Goal: Ask a question

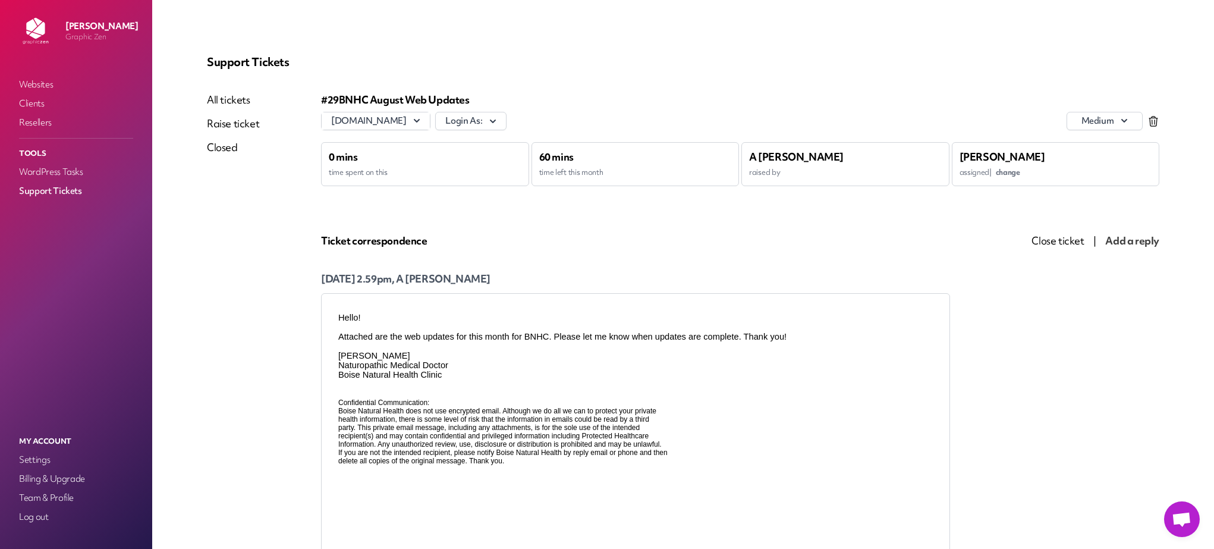
click at [1183, 522] on span "Open chat" at bounding box center [1182, 520] width 20 height 17
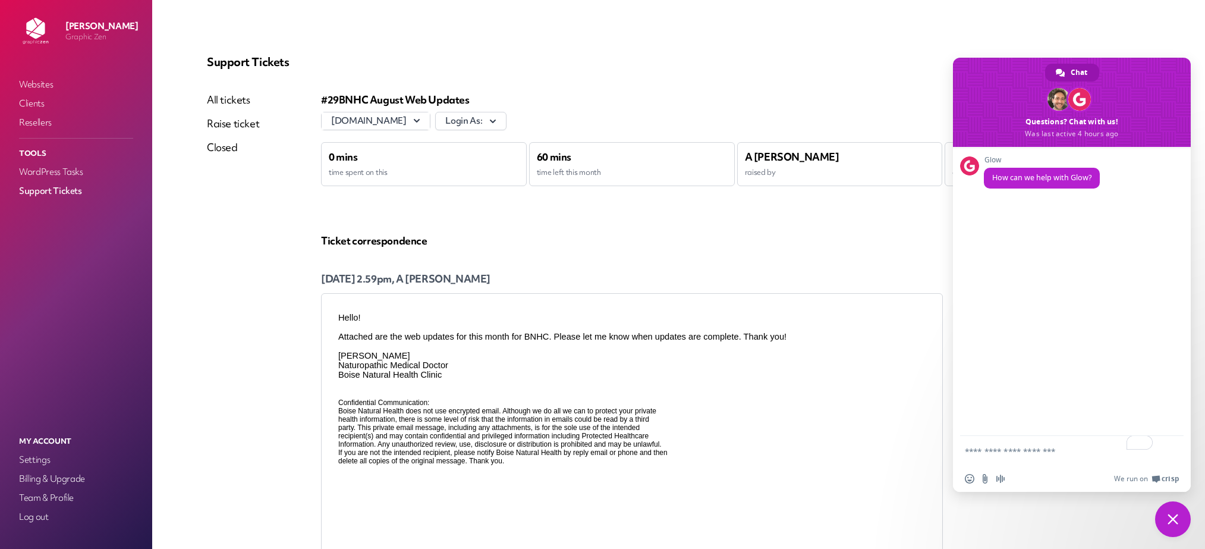
click at [881, 87] on div "Support Tickets All tickets Raise ticket Closed #29 BNHC August Web Updates [DO…" at bounding box center [679, 339] width 972 height 598
click at [37, 82] on link "Websites" at bounding box center [76, 84] width 119 height 17
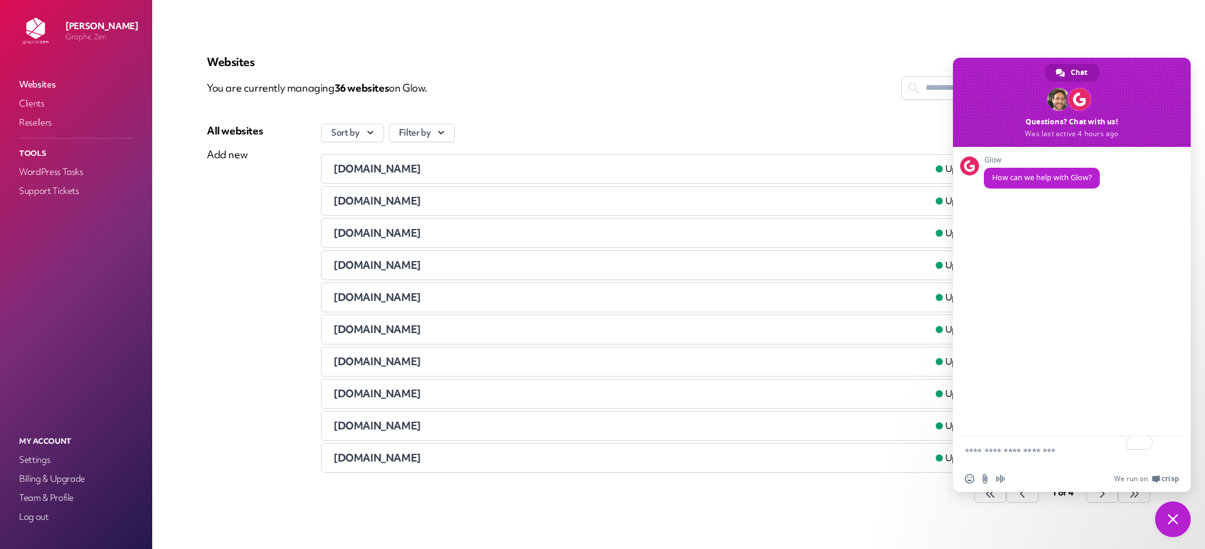
click at [1004, 451] on textarea "To enrich screen reader interactions, please activate Accessibility in Grammarl…" at bounding box center [1060, 451] width 190 height 30
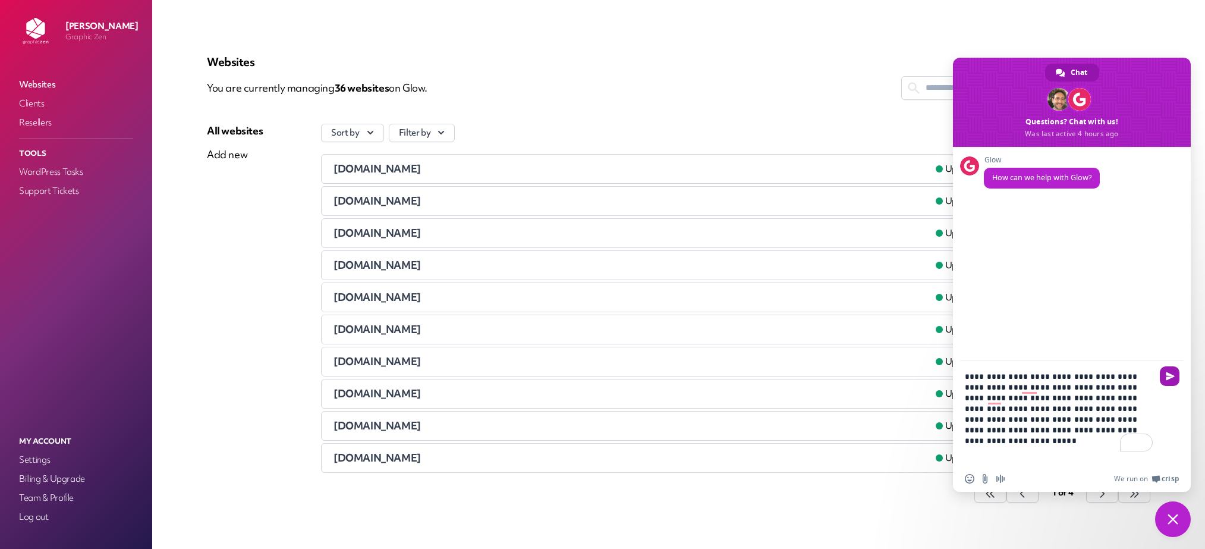
type textarea "**********"
click at [1170, 375] on span "Send" at bounding box center [1170, 376] width 9 height 9
